Goal: Transaction & Acquisition: Purchase product/service

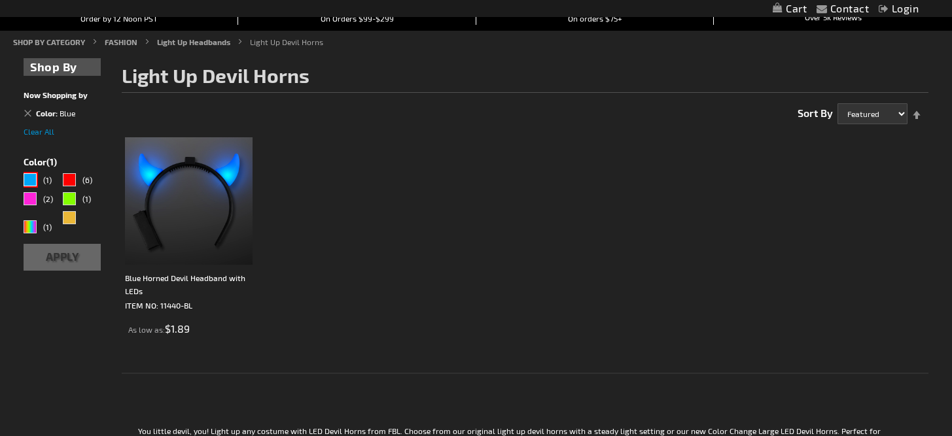
scroll to position [143, 0]
click at [157, 223] on img at bounding box center [189, 201] width 128 height 128
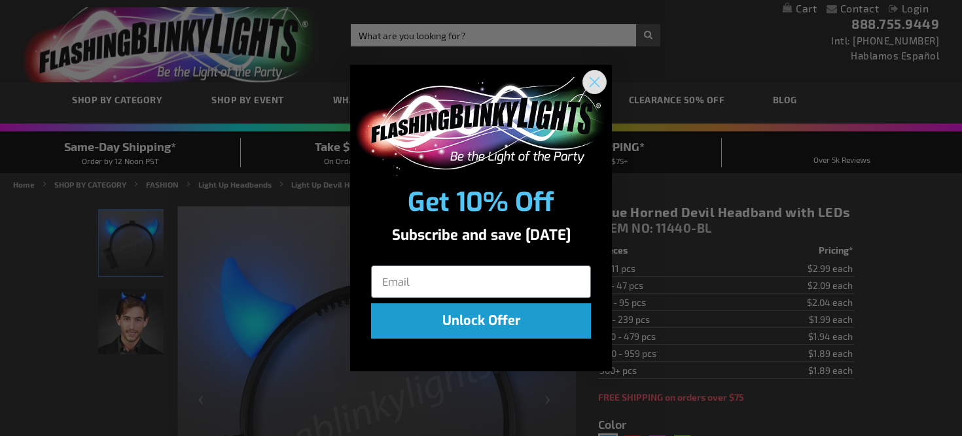
click at [593, 90] on circle "Close dialog" at bounding box center [595, 82] width 22 height 22
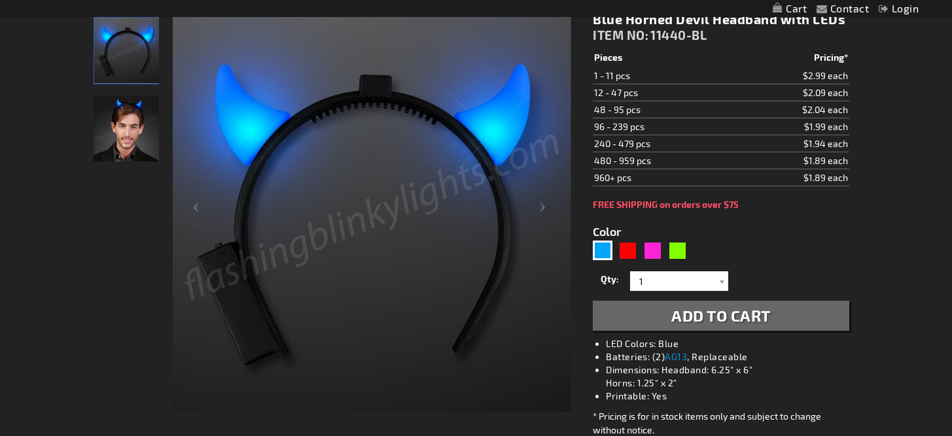
scroll to position [244, 0]
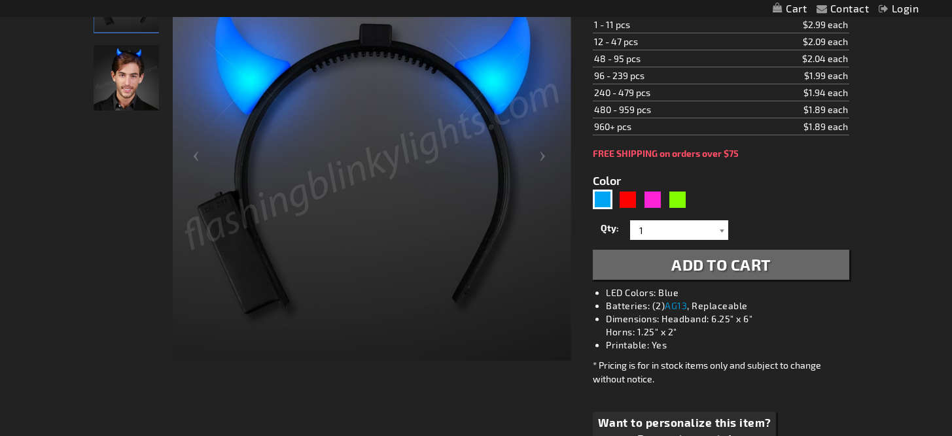
click at [719, 234] on div at bounding box center [721, 230] width 13 height 20
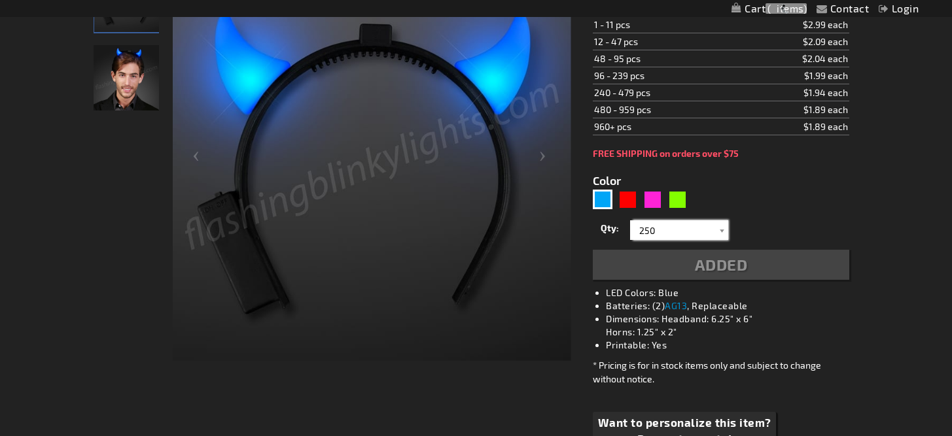
scroll to position [274, 0]
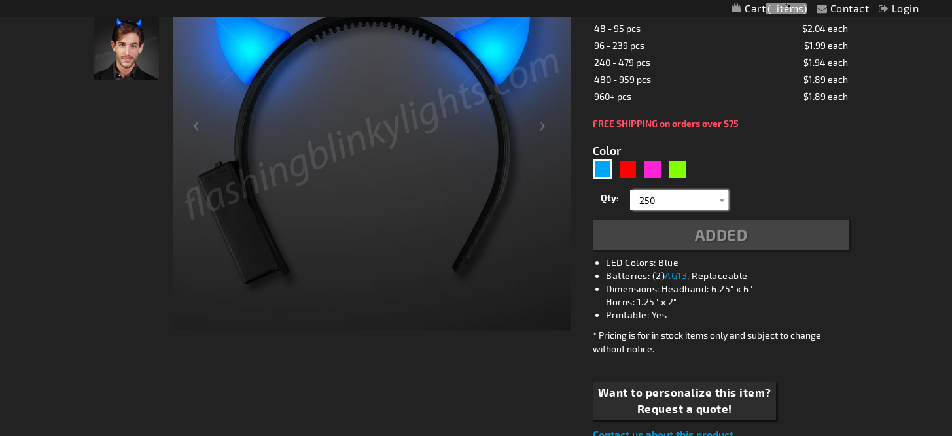
type input "250"
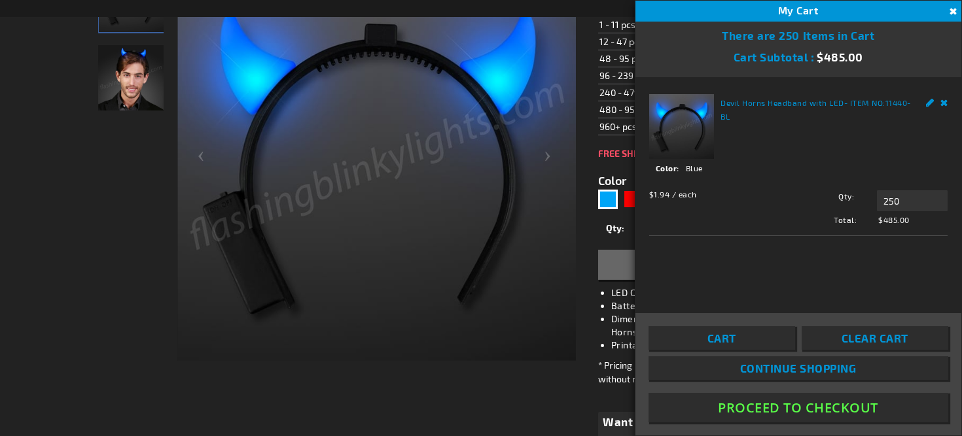
click at [762, 411] on button "Proceed To Checkout" at bounding box center [798, 407] width 300 height 29
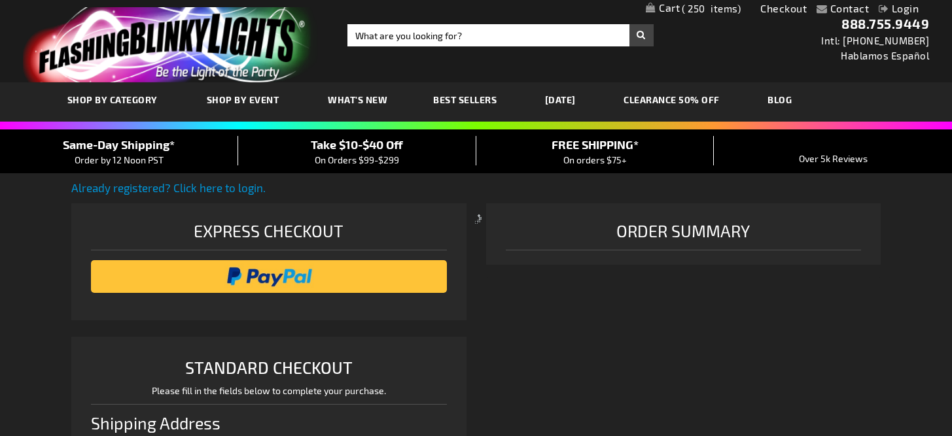
select select "US"
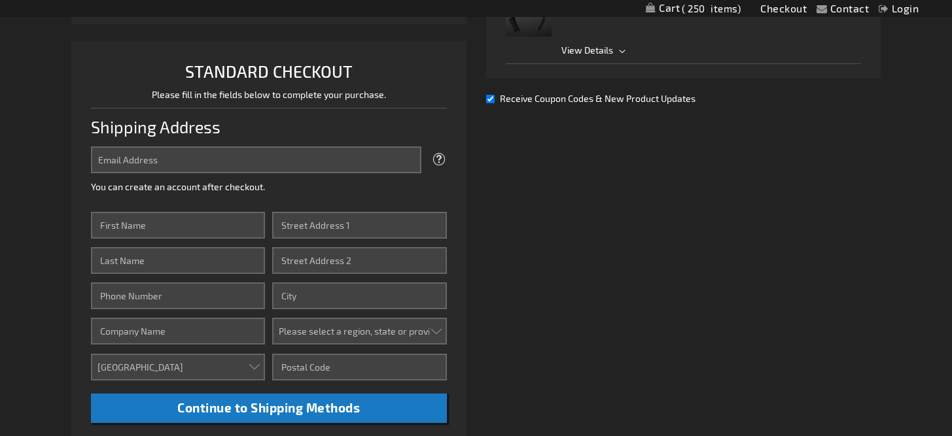
scroll to position [305, 0]
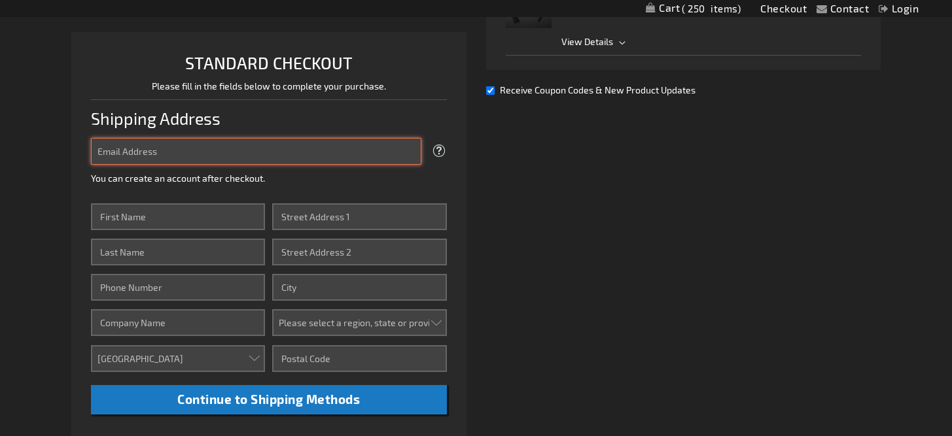
click at [374, 152] on input "Email Address" at bounding box center [256, 151] width 330 height 27
type input "jessica.smarrella@danvilleschools.org"
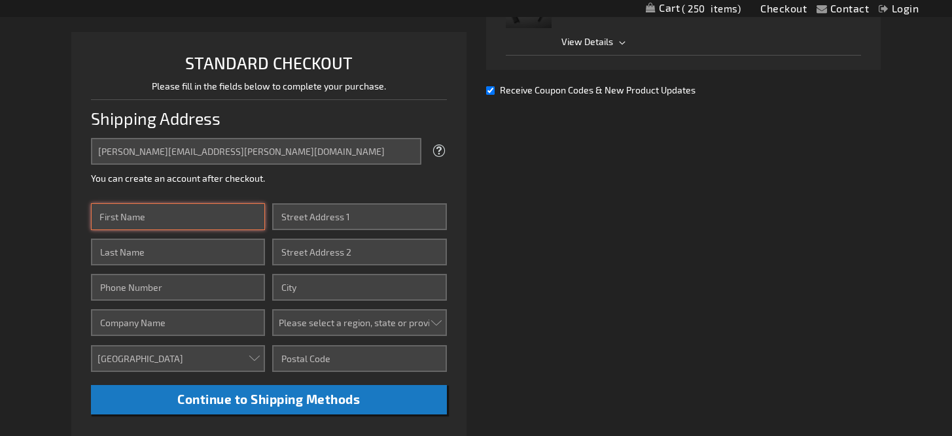
click at [236, 207] on input "First Name" at bounding box center [178, 216] width 174 height 27
type input "J"
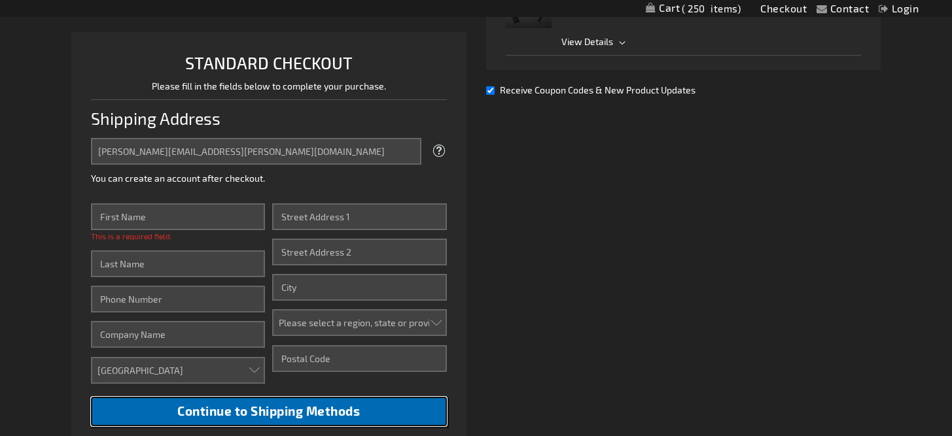
click at [285, 408] on span "Continue to Shipping Methods" at bounding box center [268, 411] width 183 height 15
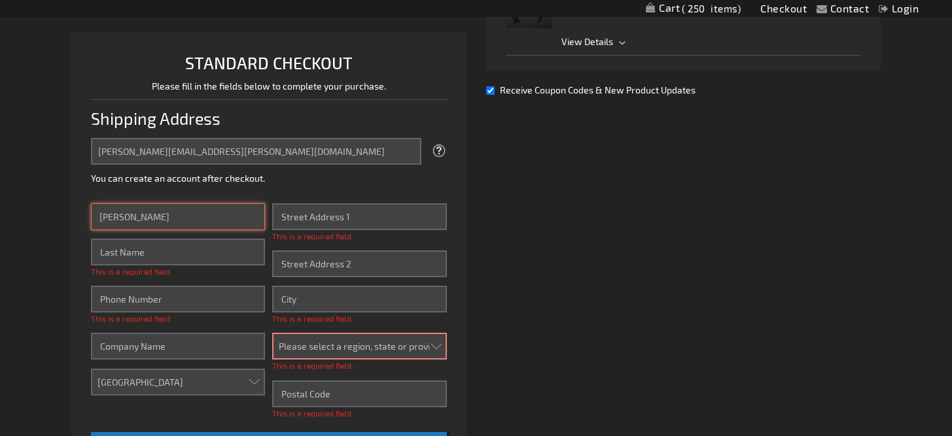
type input "Jessica"
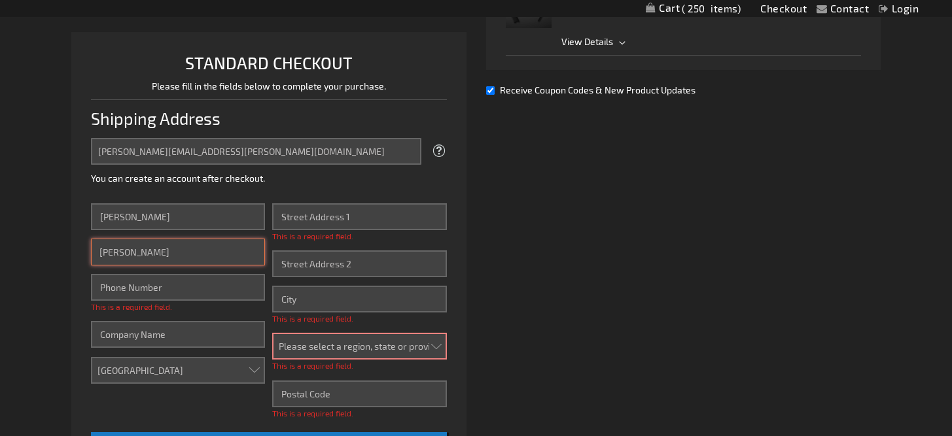
type input "Smarrella"
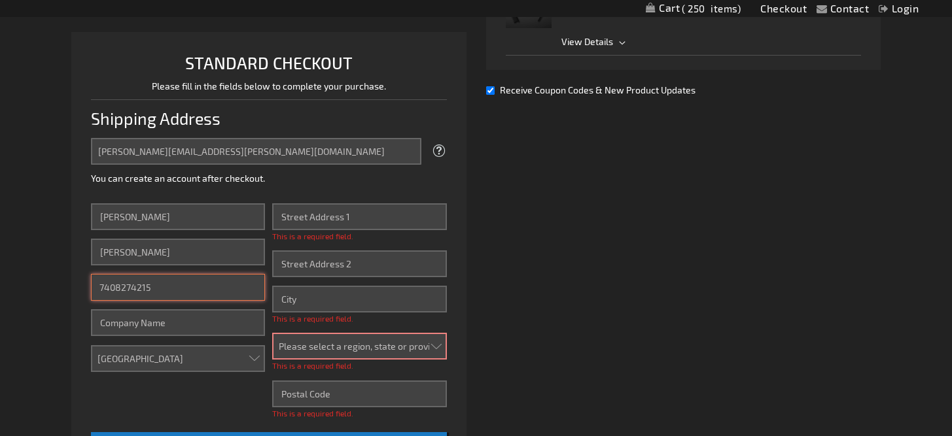
type input "7408274215"
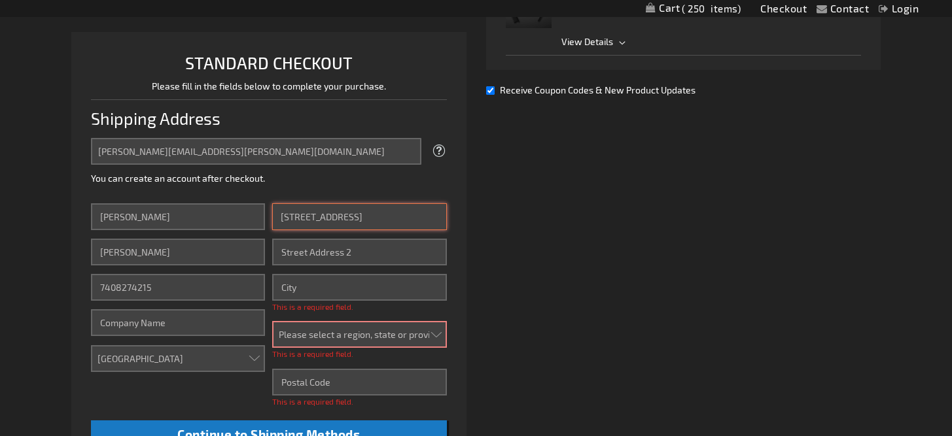
type input "10 west rambo street"
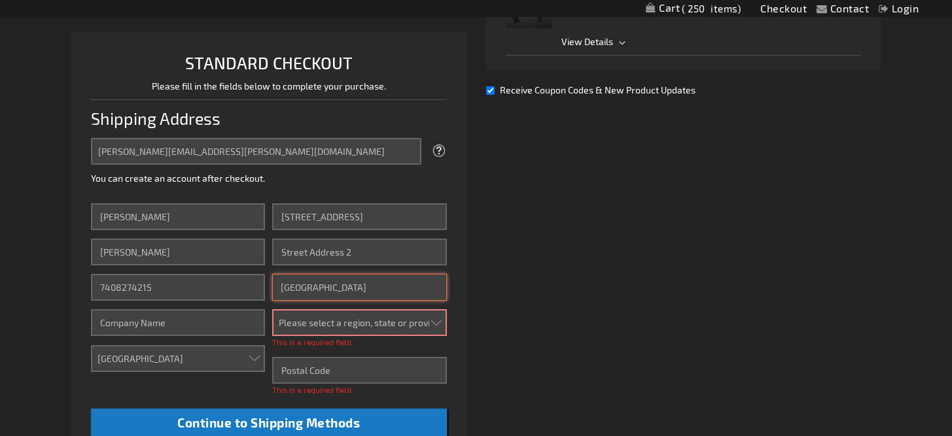
type input "Danville"
select select "47"
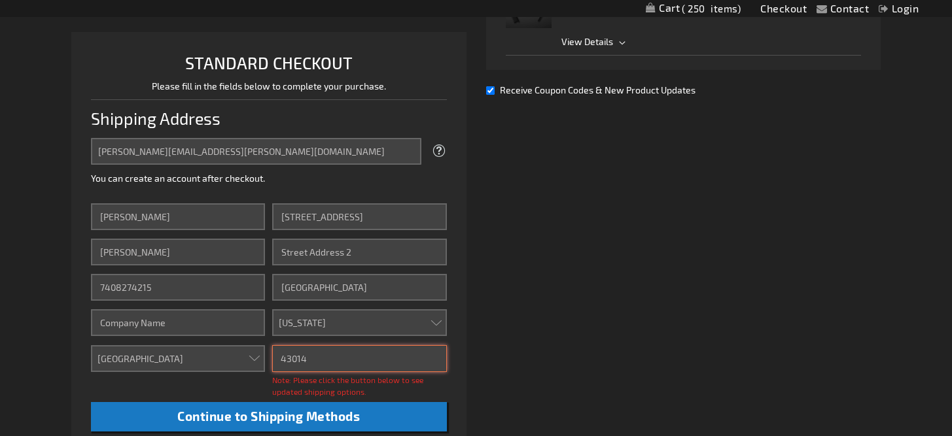
type input "43014"
click at [557, 255] on div "Already registered? Click here to login. Shipping Review & Payments Estimated T…" at bounding box center [475, 244] width 809 height 739
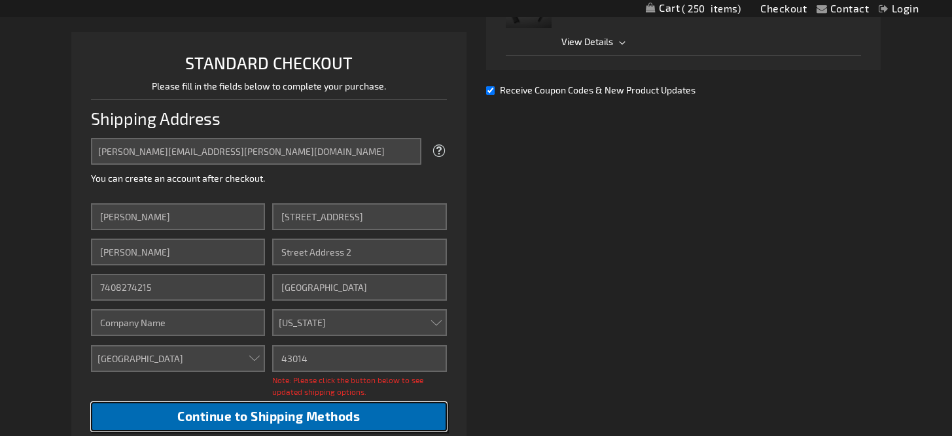
click at [389, 403] on button "Continue to Shipping Methods" at bounding box center [268, 416] width 355 height 29
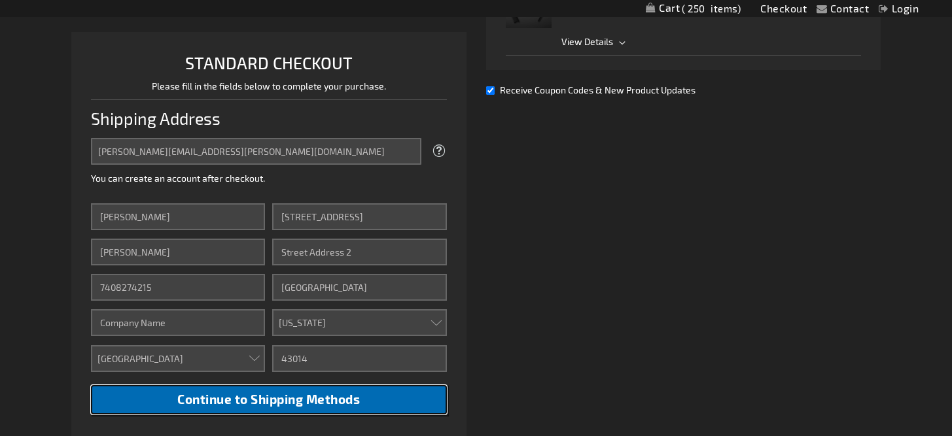
click at [233, 398] on span "Continue to Shipping Methods" at bounding box center [268, 399] width 183 height 15
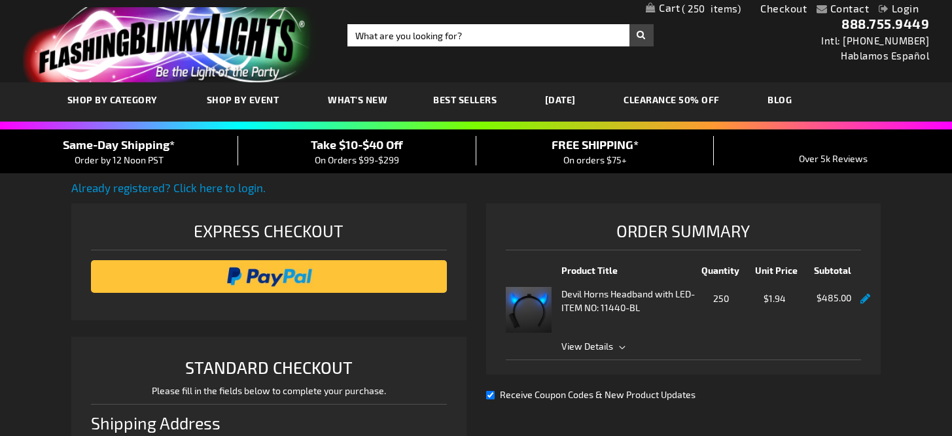
scroll to position [0, 0]
click at [862, 305] on div at bounding box center [865, 313] width 10 height 46
click at [863, 300] on link at bounding box center [865, 299] width 10 height 11
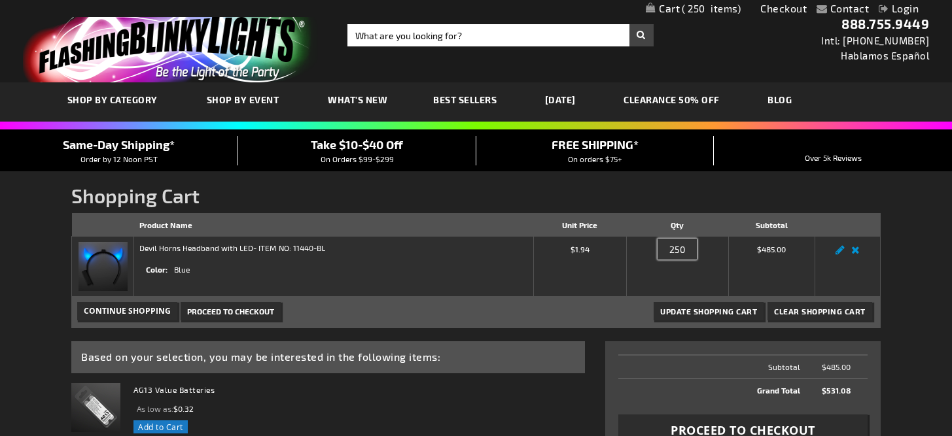
drag, startPoint x: 680, startPoint y: 250, endPoint x: 688, endPoint y: 251, distance: 7.9
click at [680, 250] on input "250" at bounding box center [676, 249] width 39 height 21
drag, startPoint x: 689, startPoint y: 251, endPoint x: 661, endPoint y: 249, distance: 28.2
click at [661, 249] on input "250" at bounding box center [676, 249] width 39 height 21
type input "300"
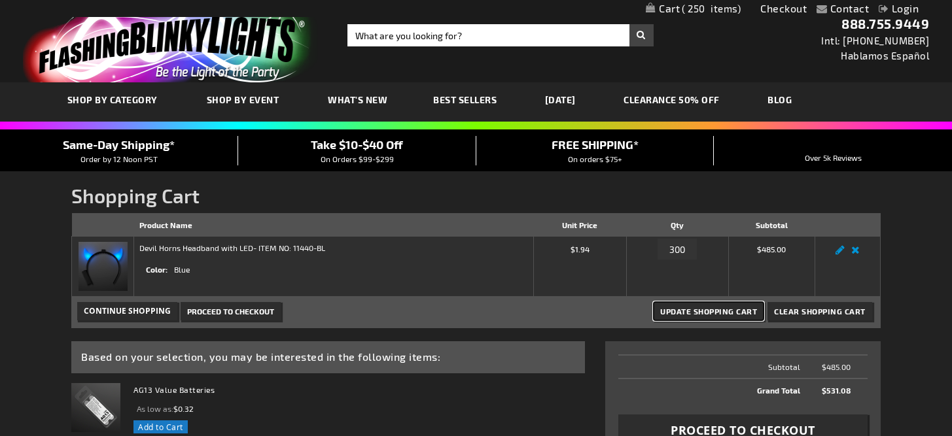
click at [714, 310] on span "Update Shopping Cart" at bounding box center [708, 311] width 97 height 9
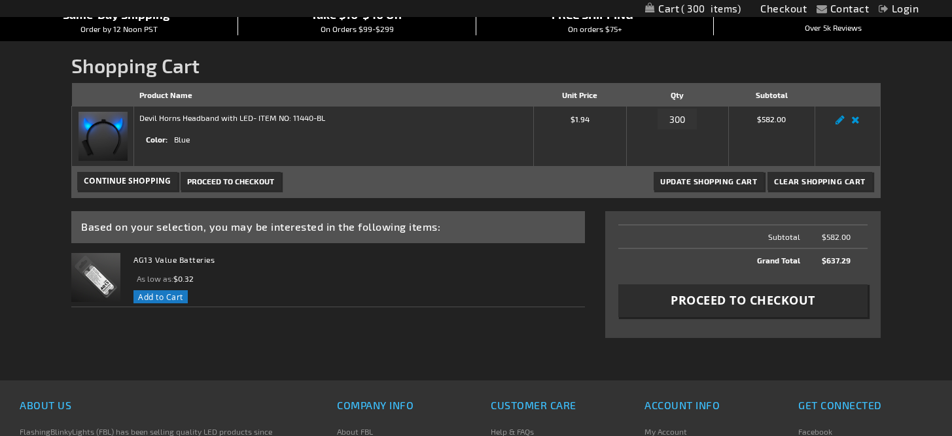
scroll to position [131, 0]
click at [825, 177] on span "Clear Shopping Cart" at bounding box center [820, 179] width 92 height 9
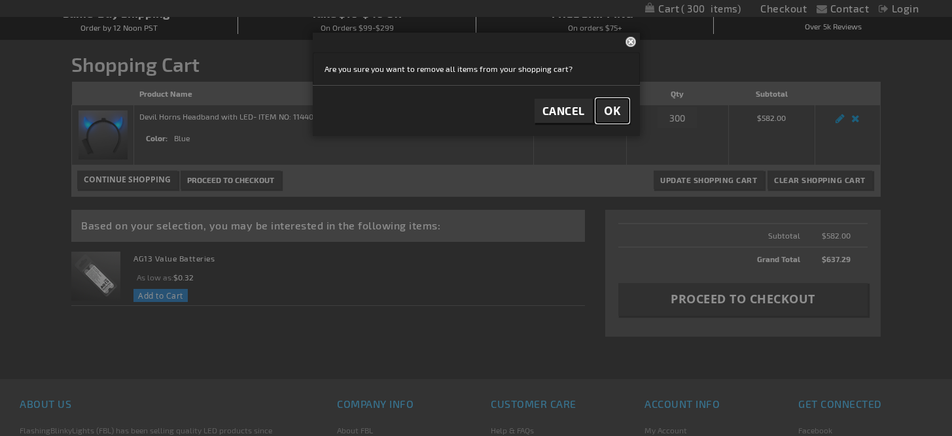
click at [618, 110] on span "OK" at bounding box center [612, 110] width 17 height 15
